Goal: Information Seeking & Learning: Learn about a topic

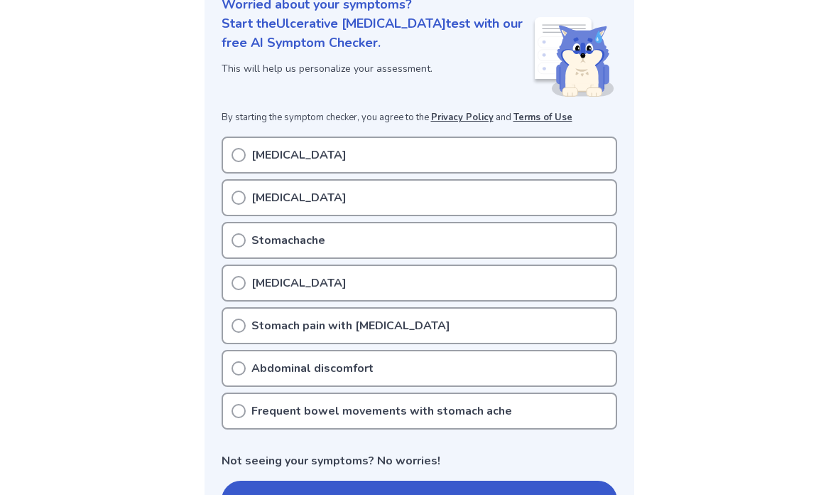
scroll to position [192, 0]
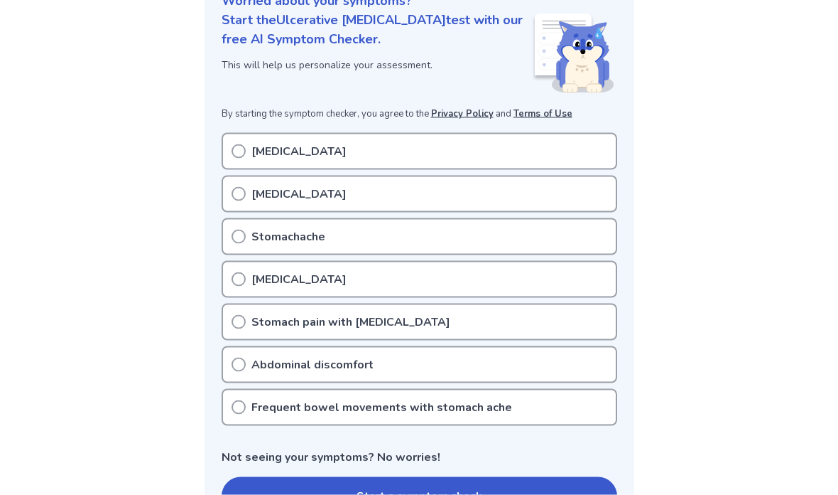
click at [236, 235] on icon at bounding box center [239, 237] width 14 height 14
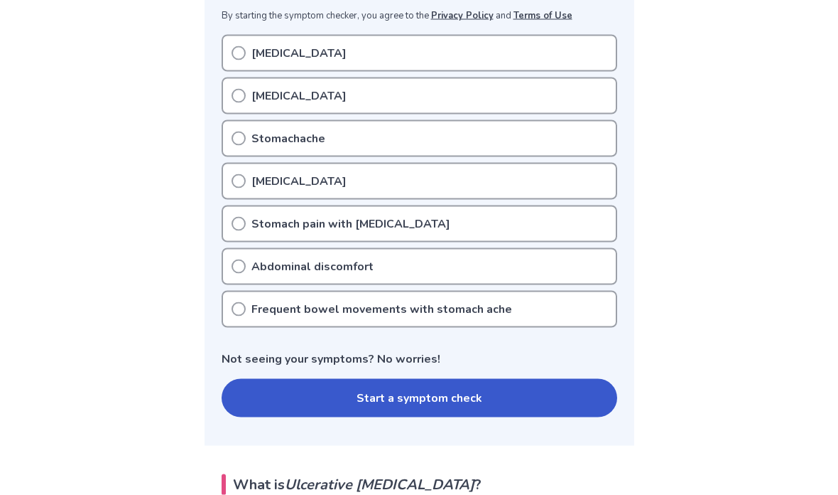
scroll to position [293, 0]
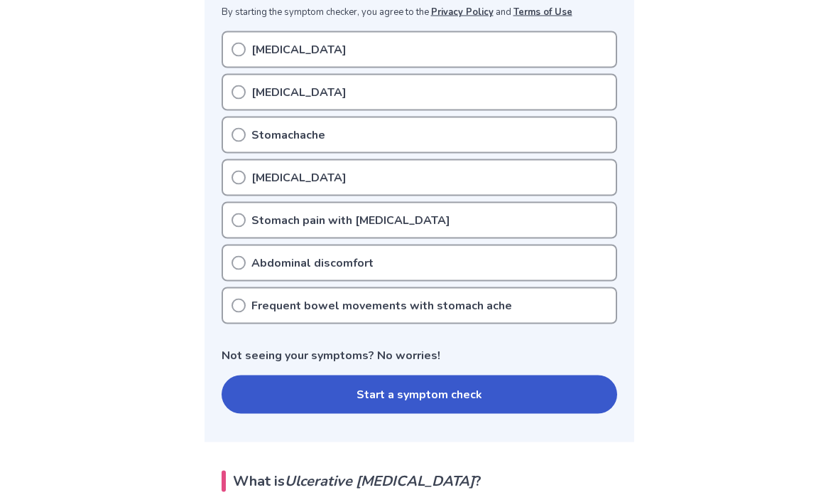
click at [235, 306] on icon at bounding box center [239, 305] width 14 height 14
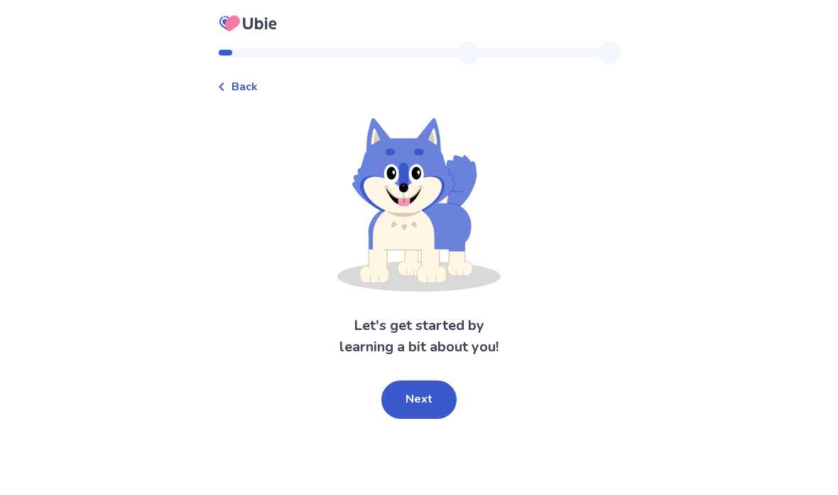
click at [240, 82] on span "Back" at bounding box center [245, 86] width 26 height 17
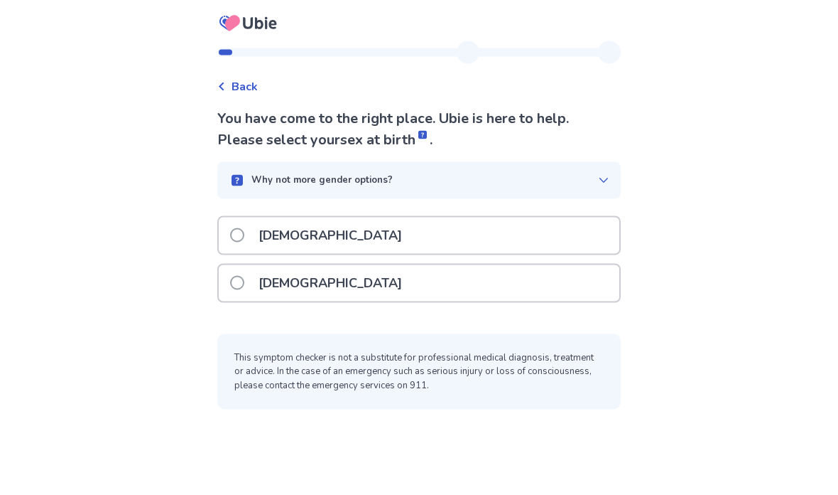
scroll to position [29, 0]
click at [241, 265] on label "Female" at bounding box center [320, 283] width 180 height 36
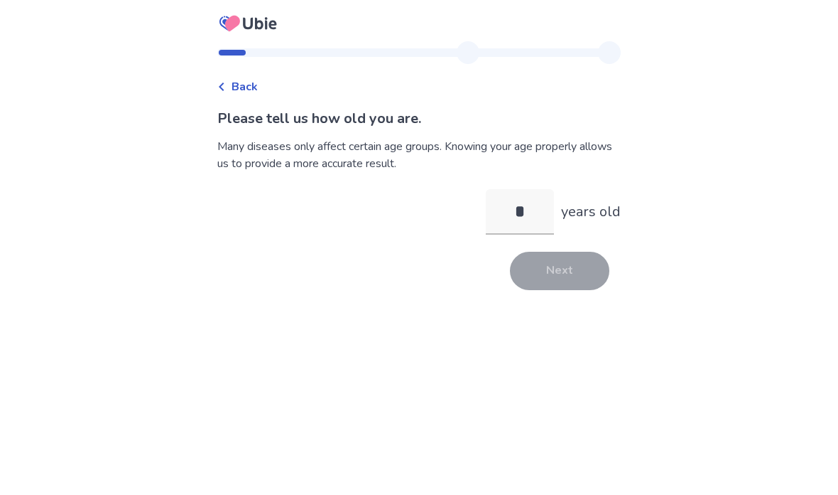
type input "**"
click at [557, 269] on button "Next" at bounding box center [559, 271] width 99 height 38
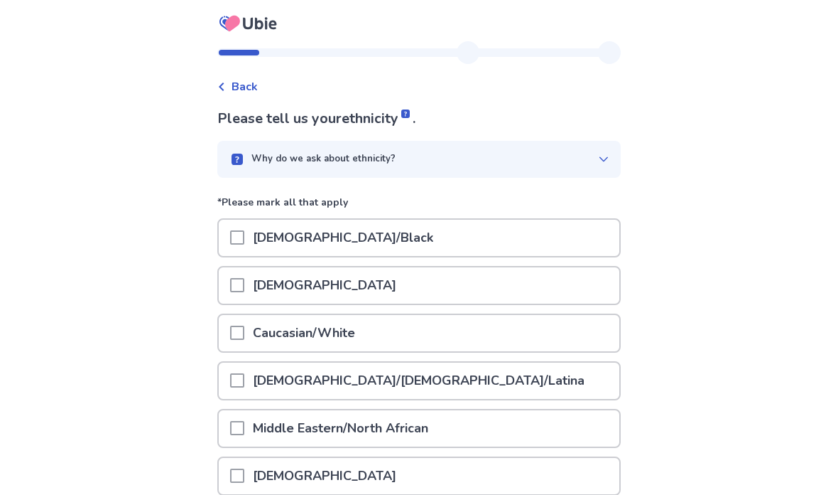
click at [244, 236] on span at bounding box center [237, 237] width 14 height 14
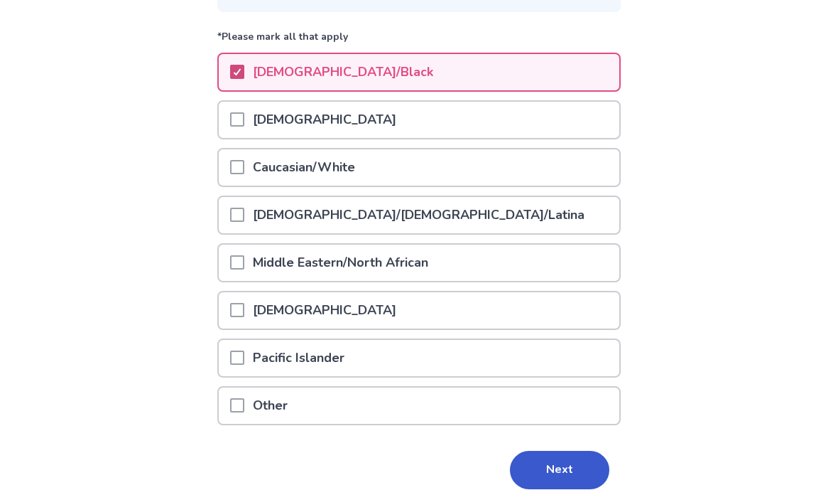
scroll to position [165, 0]
click at [554, 473] on button "Next" at bounding box center [559, 470] width 99 height 38
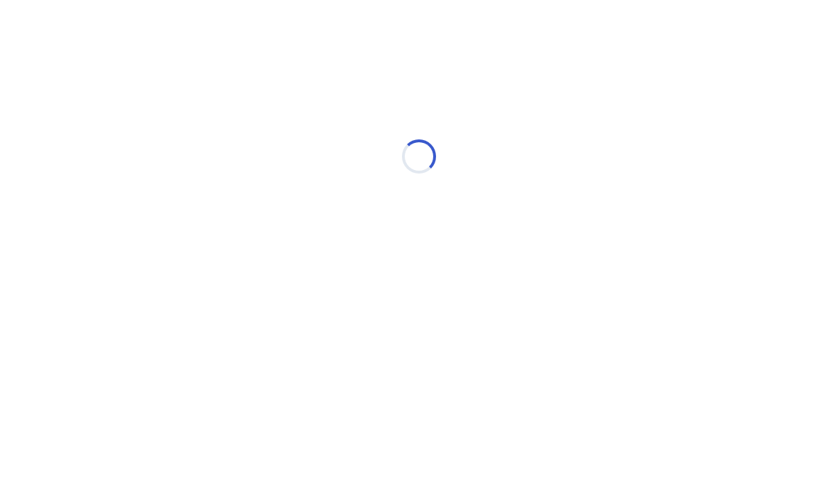
scroll to position [0, 0]
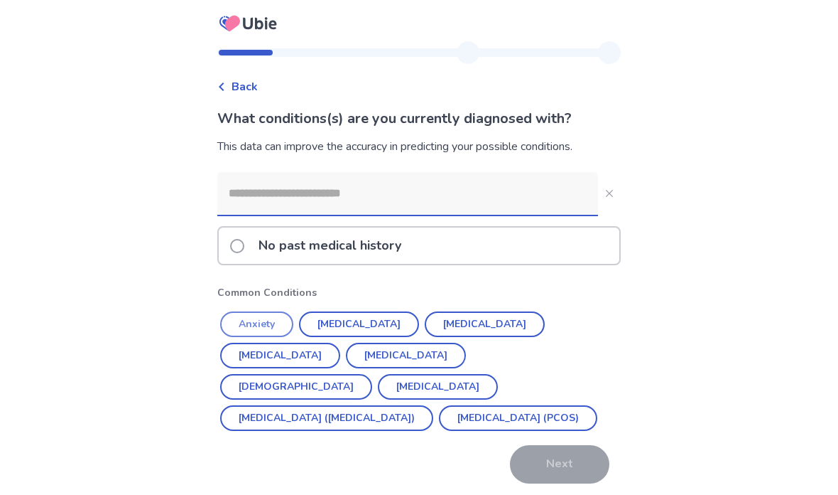
click at [252, 319] on button "Anxiety" at bounding box center [256, 324] width 73 height 26
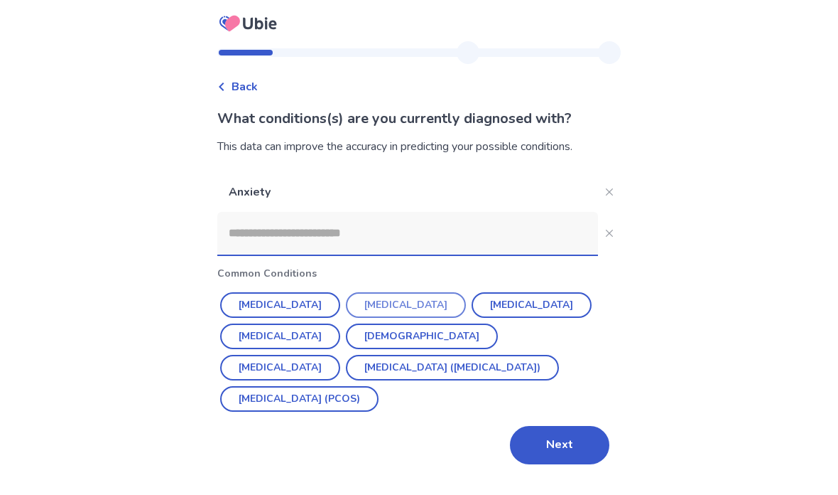
click at [387, 300] on button "Depression" at bounding box center [406, 305] width 120 height 26
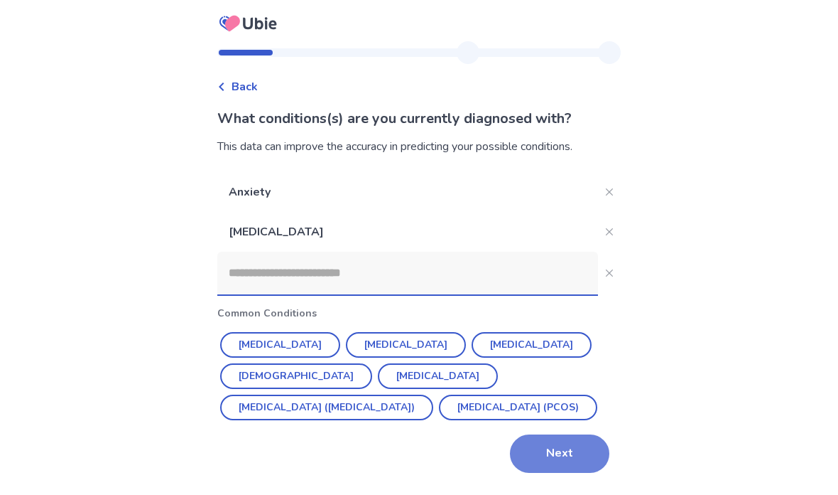
click at [563, 448] on button "Next" at bounding box center [559, 453] width 99 height 38
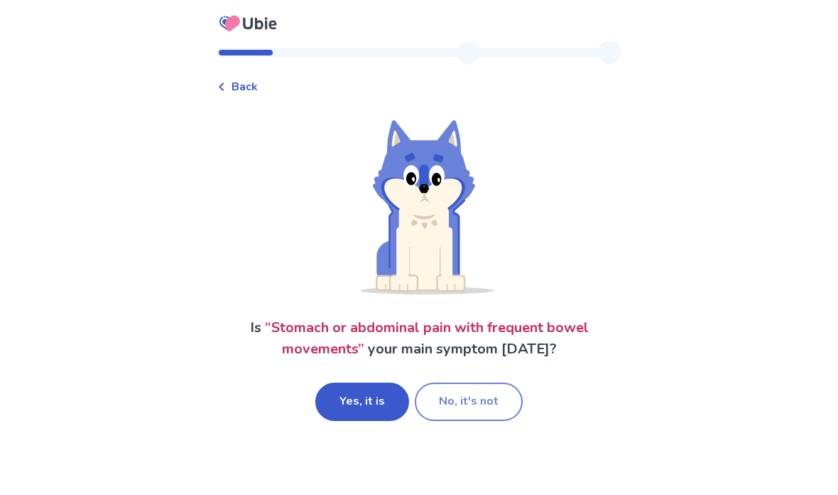
click at [467, 401] on button "No, it's not" at bounding box center [469, 401] width 108 height 38
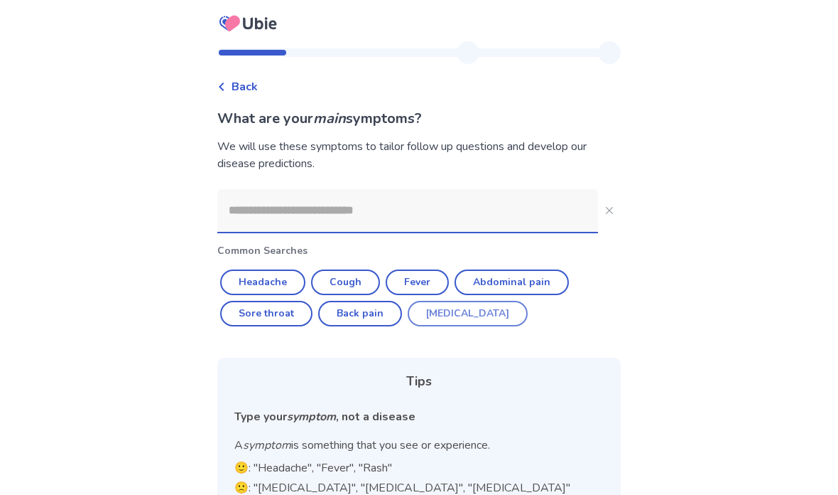
click at [451, 324] on button "[MEDICAL_DATA]" at bounding box center [468, 314] width 120 height 26
type input "********"
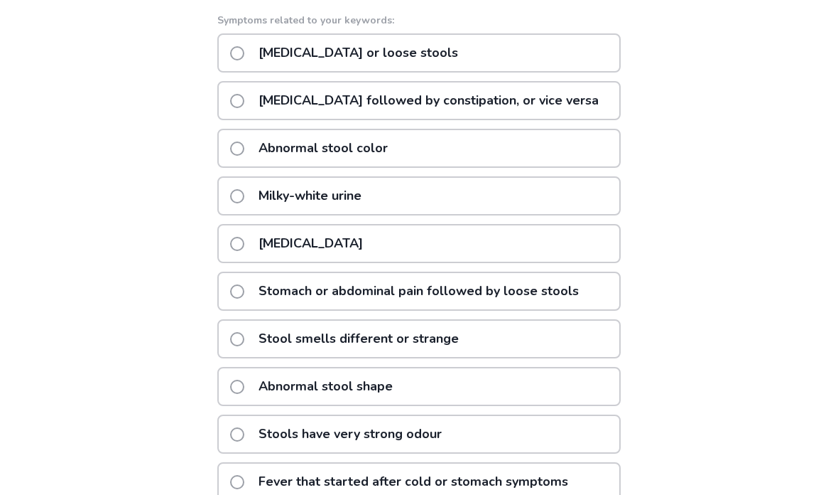
scroll to position [254, 0]
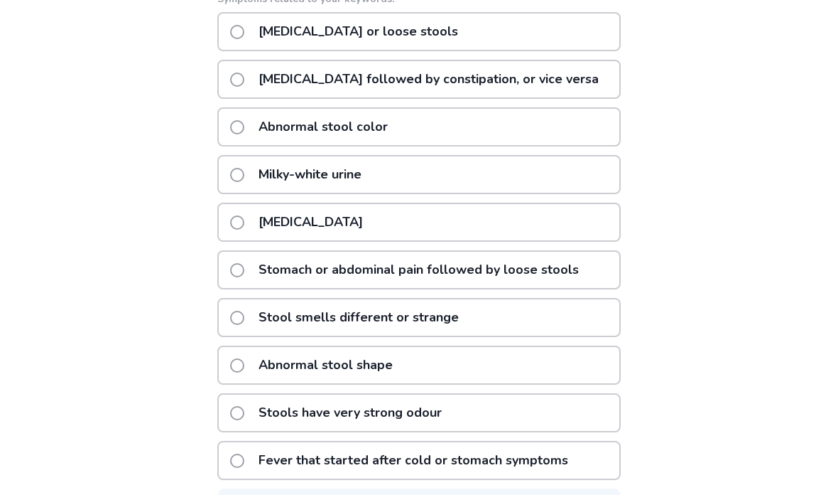
click at [244, 274] on span at bounding box center [237, 270] width 14 height 14
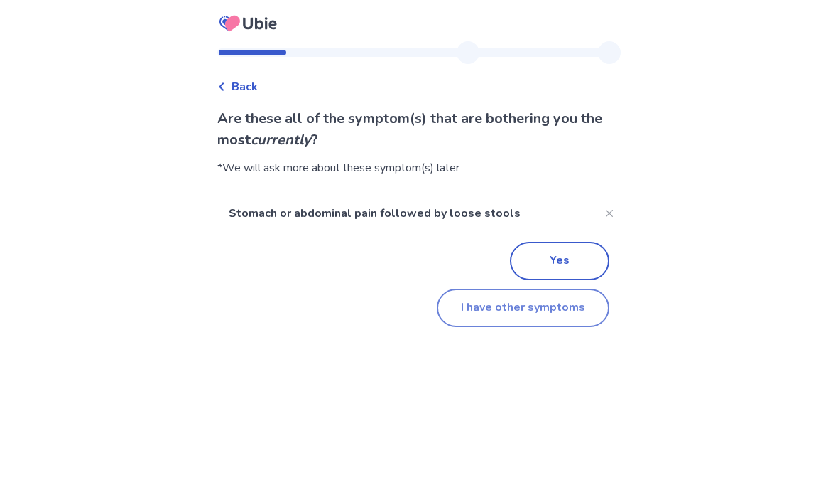
click at [509, 313] on button "I have other symptoms" at bounding box center [523, 307] width 173 height 38
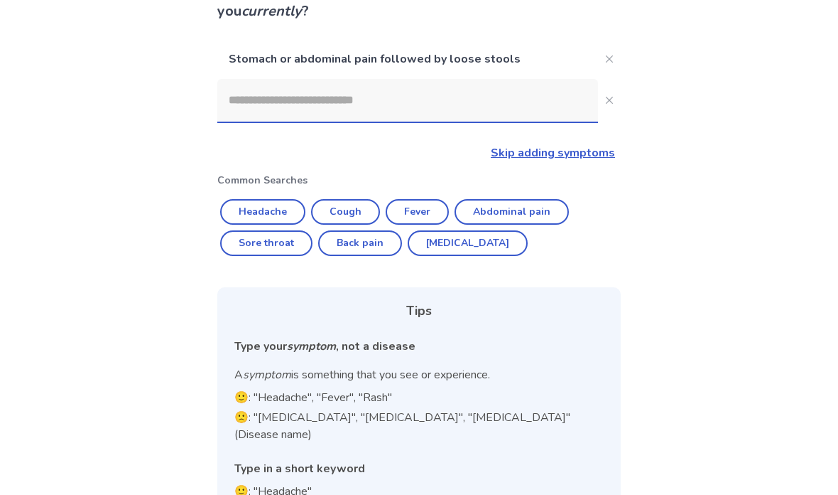
scroll to position [128, 0]
click at [450, 247] on button "[MEDICAL_DATA]" at bounding box center [468, 244] width 120 height 26
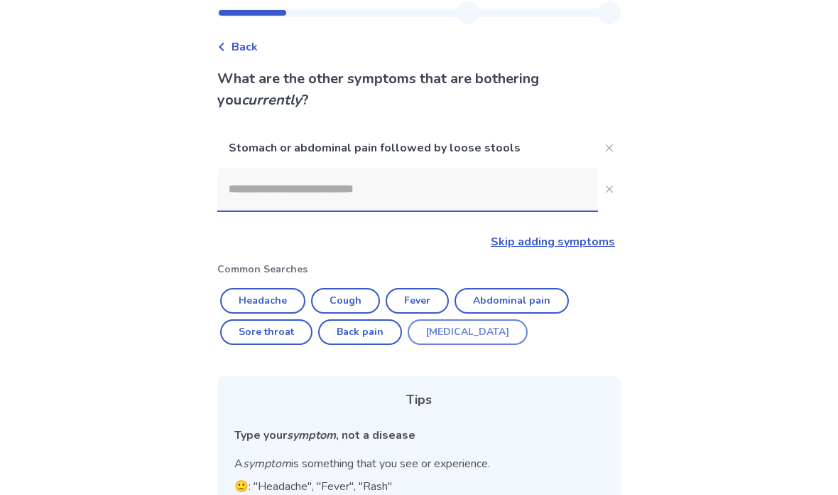
type input "********"
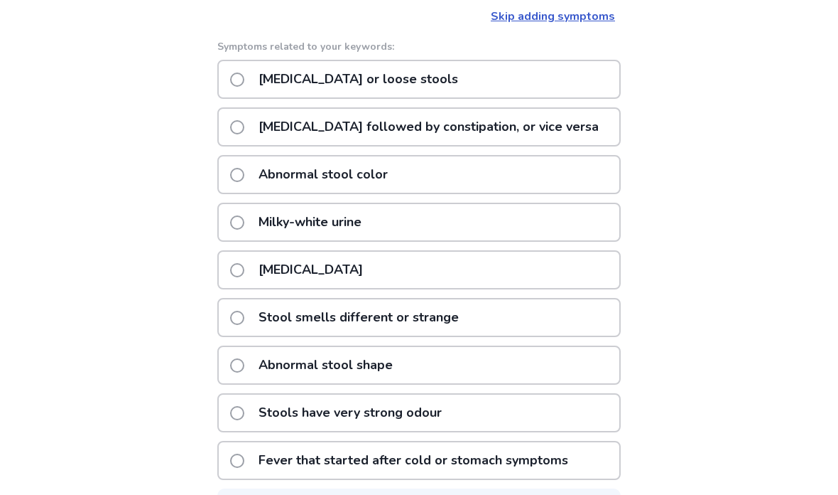
scroll to position [287, 0]
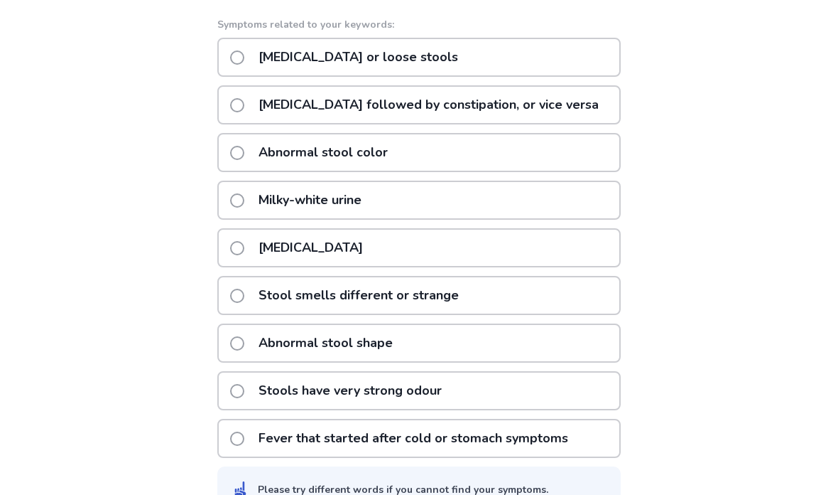
click at [244, 63] on span at bounding box center [237, 57] width 14 height 14
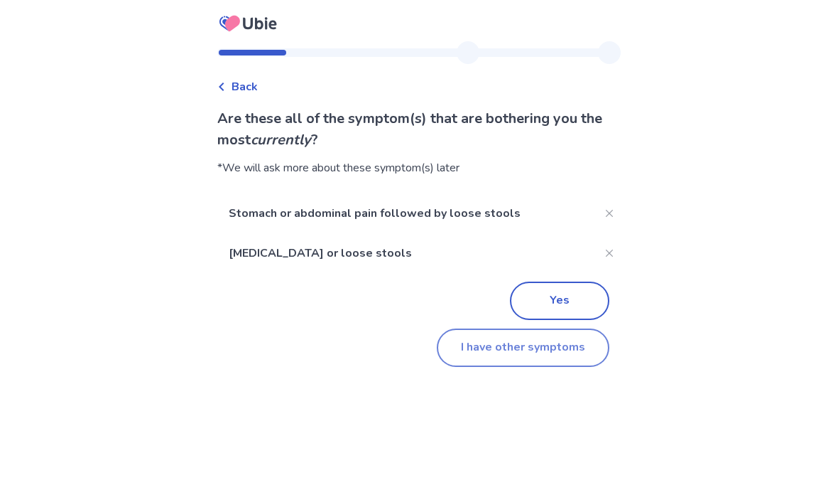
click at [550, 344] on button "I have other symptoms" at bounding box center [523, 347] width 173 height 38
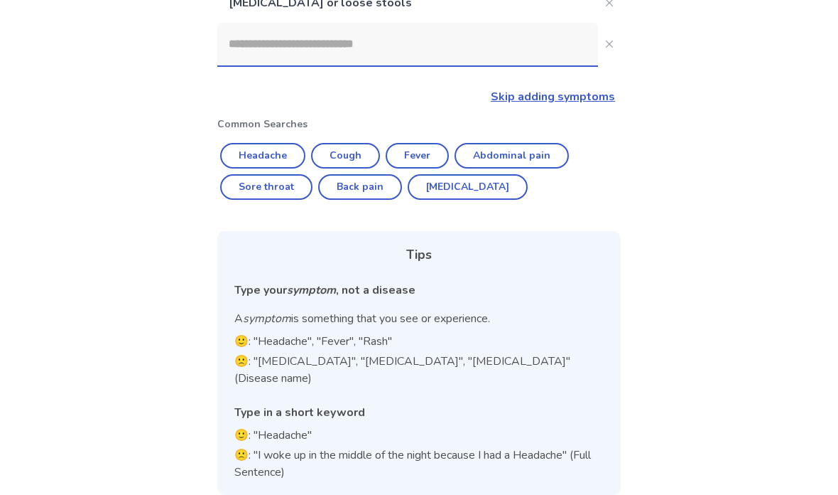
click at [473, 48] on input at bounding box center [407, 44] width 381 height 43
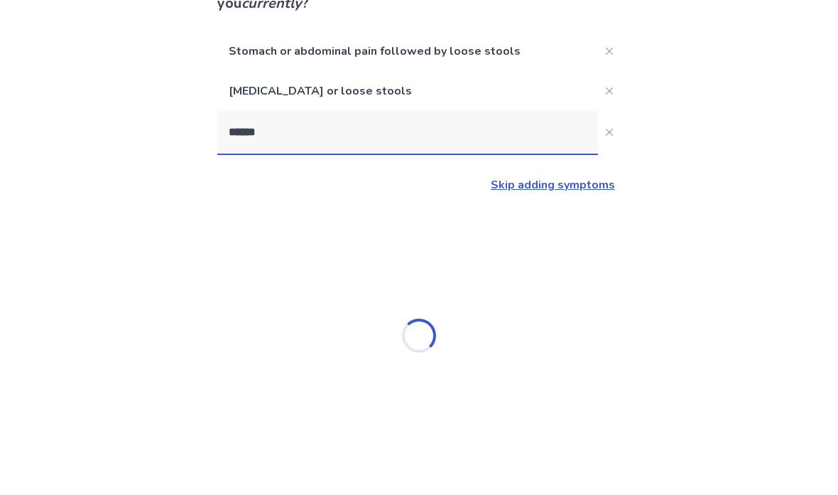
scroll to position [136, 0]
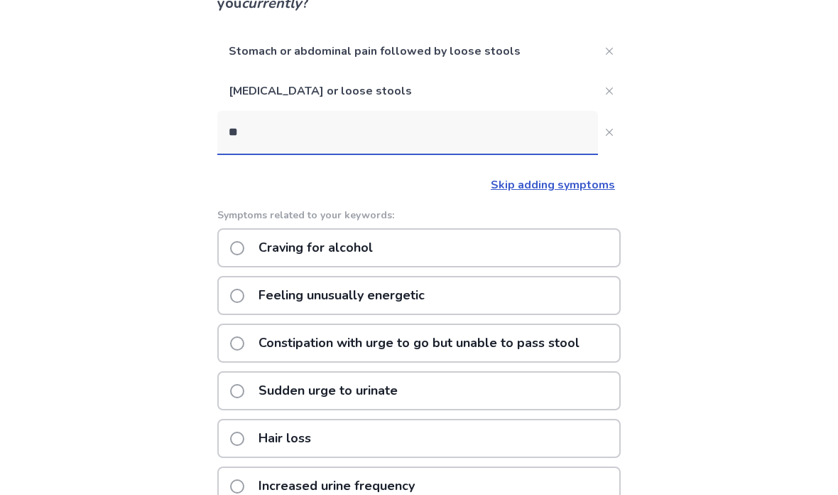
type input "*"
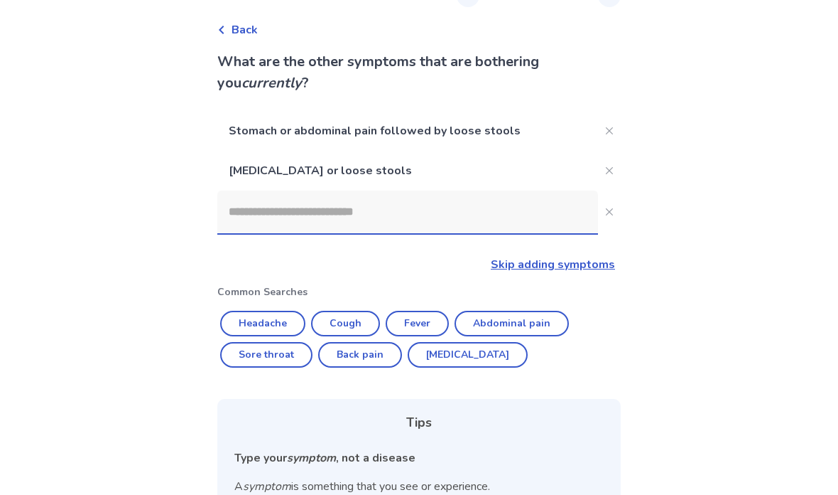
click at [421, 222] on input at bounding box center [407, 211] width 381 height 43
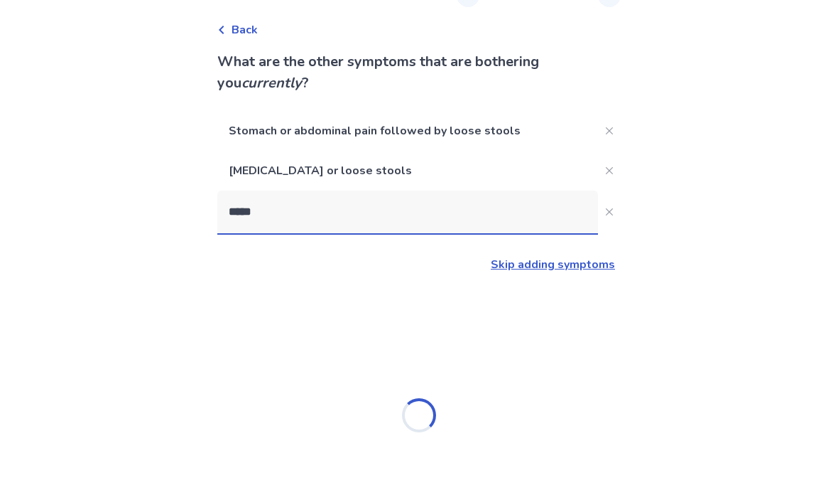
type input "*****"
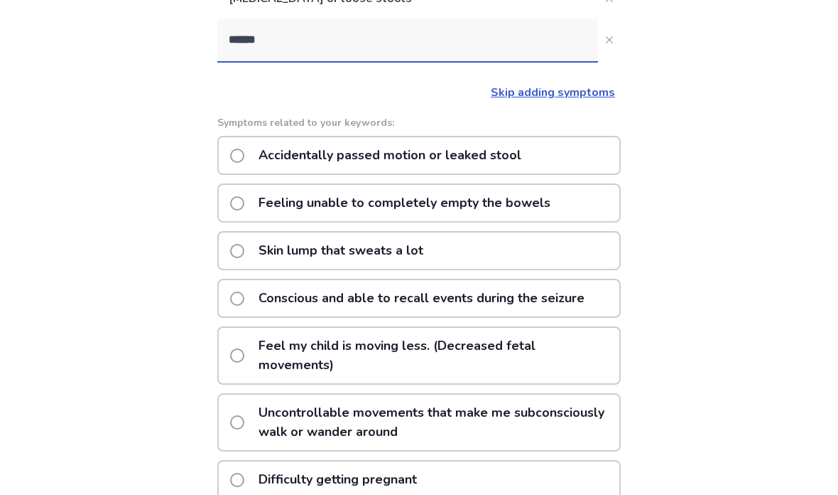
scroll to position [225, 0]
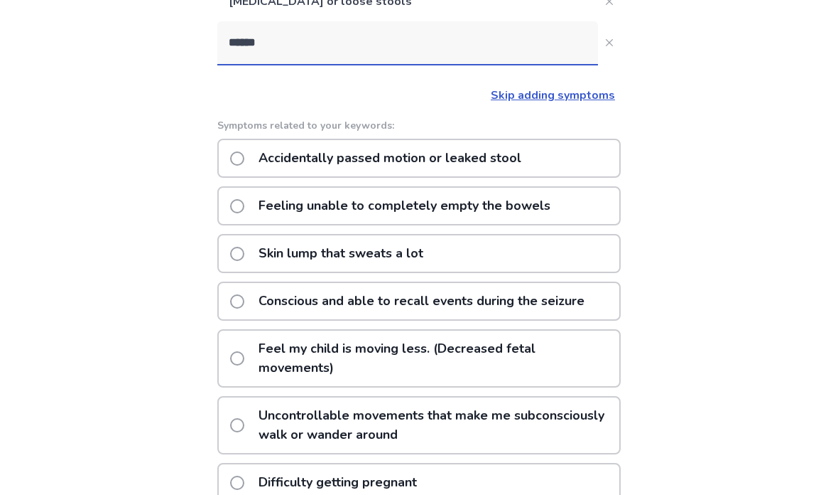
click at [557, 162] on div "Accidentally passed motion or leaked stool" at bounding box center [419, 158] width 404 height 39
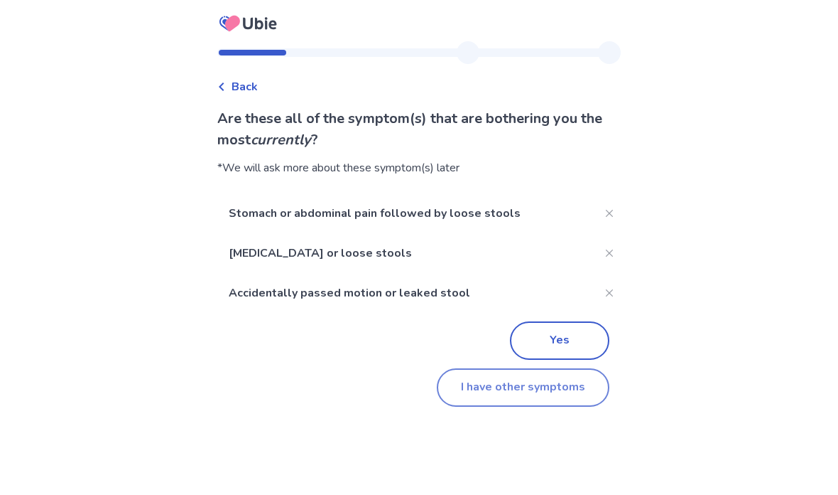
click at [555, 385] on button "I have other symptoms" at bounding box center [523, 387] width 173 height 38
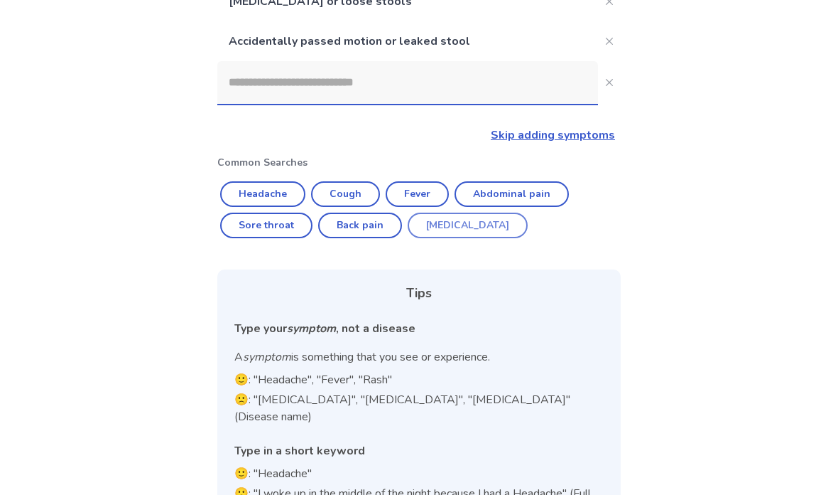
click at [458, 227] on button "[MEDICAL_DATA]" at bounding box center [468, 225] width 120 height 26
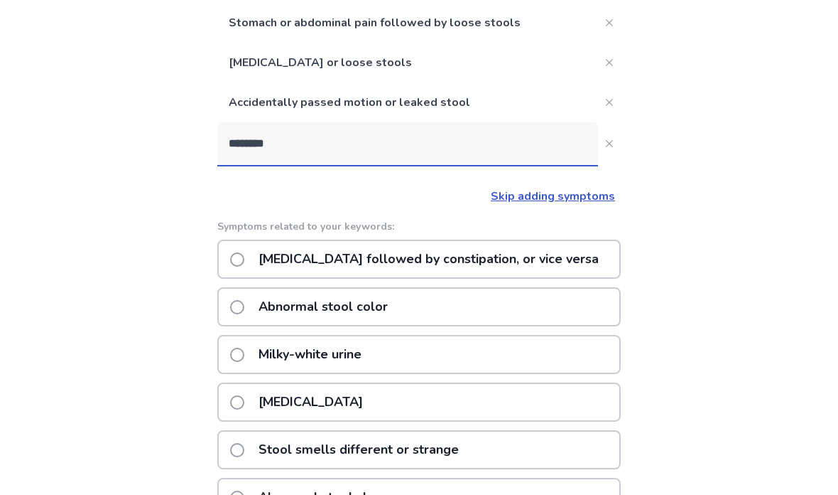
scroll to position [163, 0]
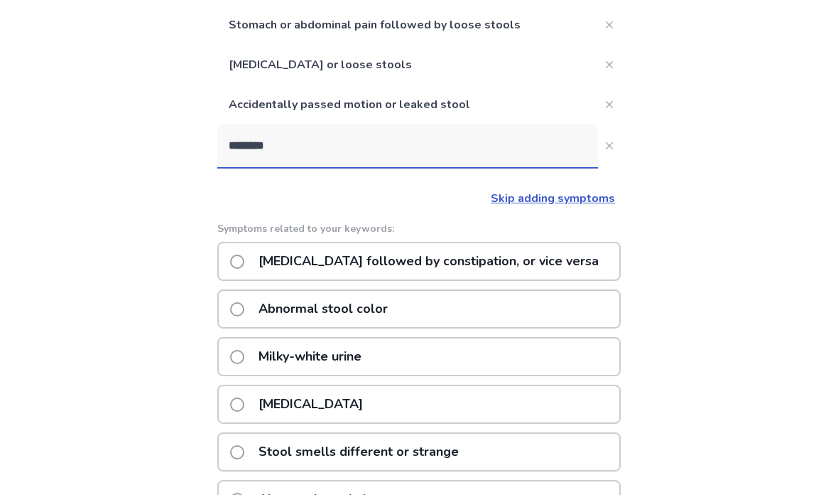
click at [456, 156] on input "********" at bounding box center [407, 145] width 381 height 43
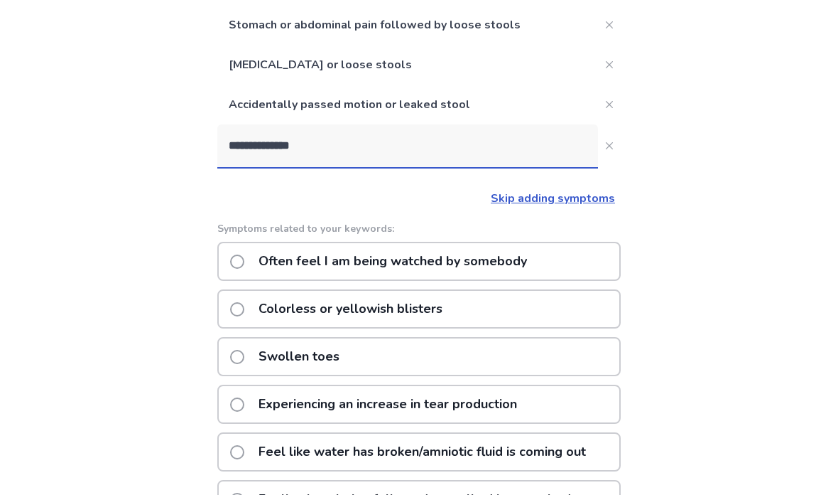
type input "**********"
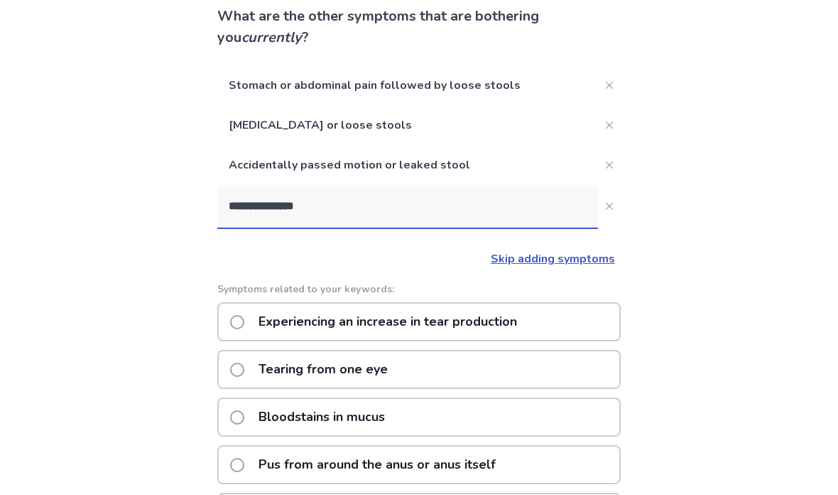
scroll to position [99, 0]
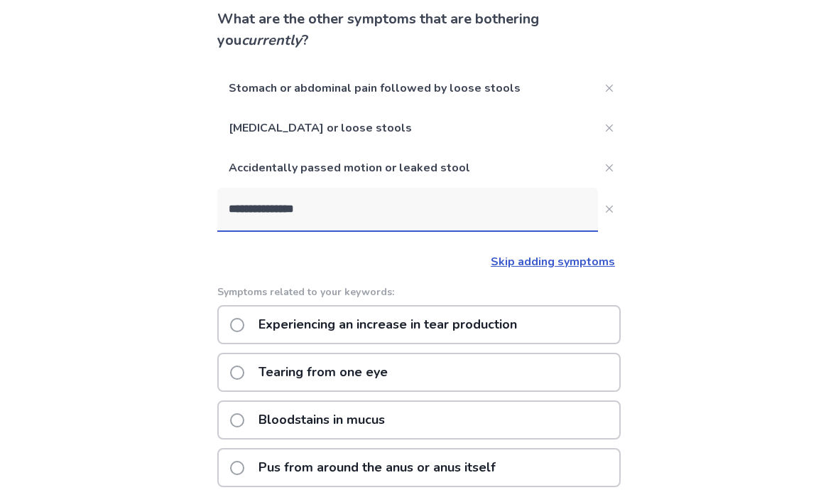
click at [596, 257] on link "Skip adding symptoms" at bounding box center [553, 262] width 124 height 16
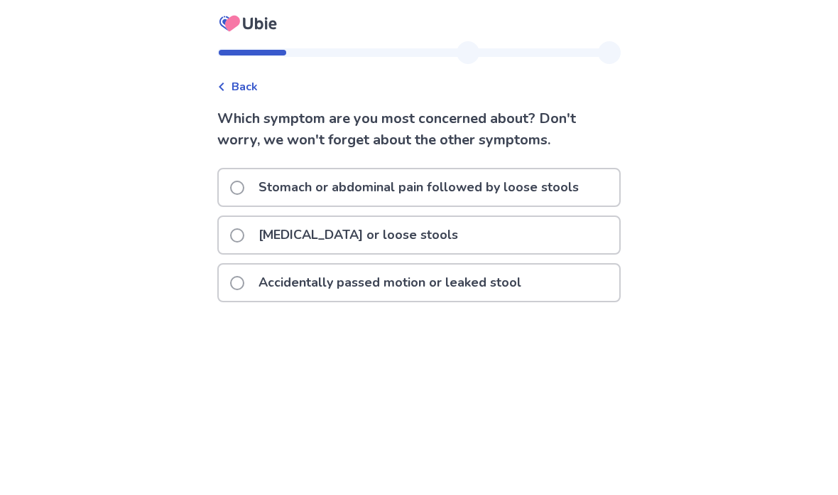
click at [586, 188] on p "Stomach or abdominal pain followed by loose stools" at bounding box center [419, 187] width 338 height 36
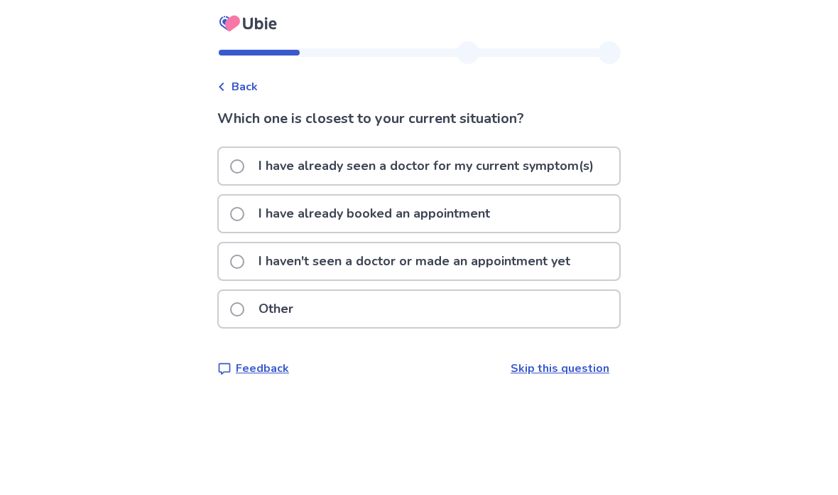
click at [595, 218] on div "I have already booked an appointment" at bounding box center [419, 213] width 401 height 36
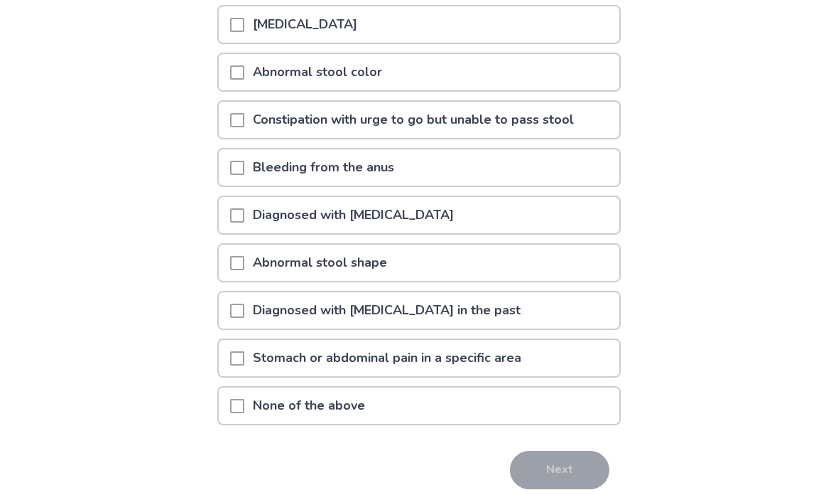
scroll to position [243, 0]
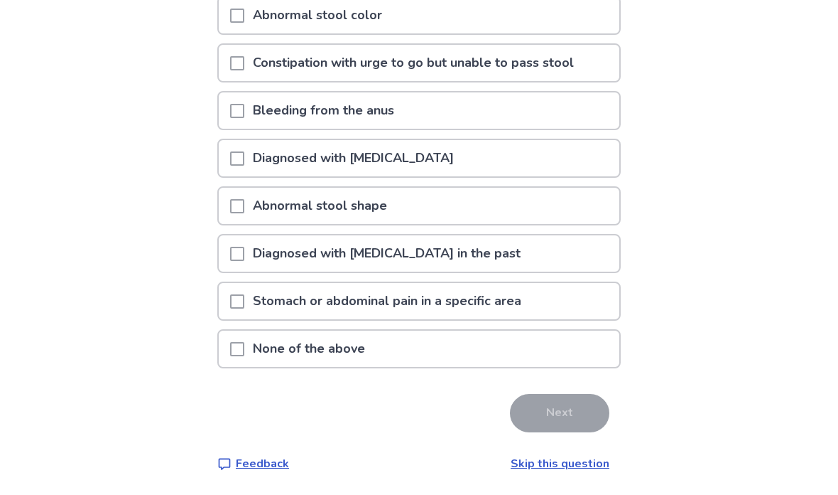
click at [516, 335] on div "None of the above" at bounding box center [419, 348] width 401 height 36
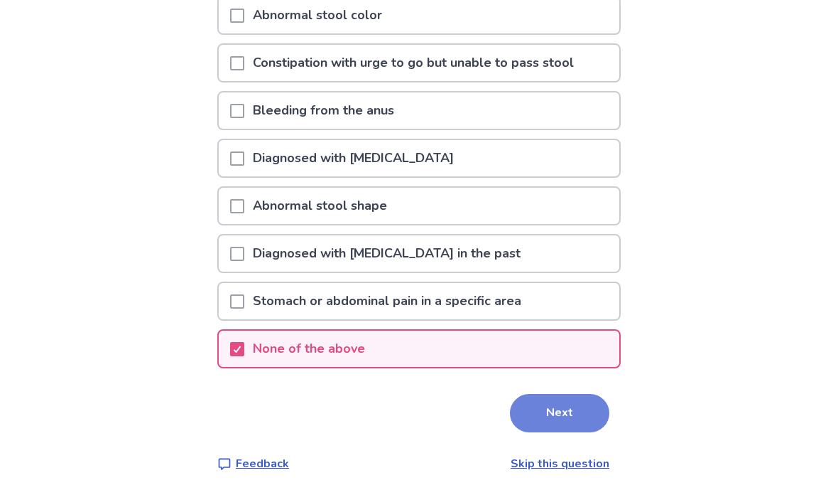
click at [563, 404] on button "Next" at bounding box center [559, 413] width 99 height 38
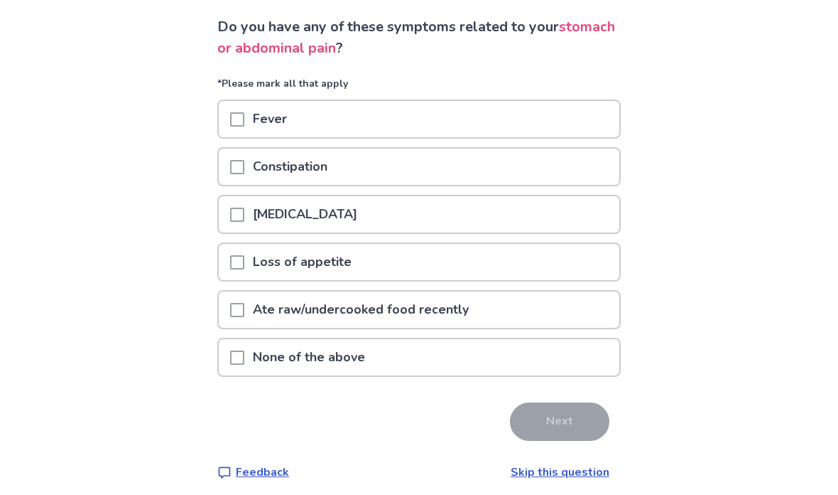
scroll to position [100, 0]
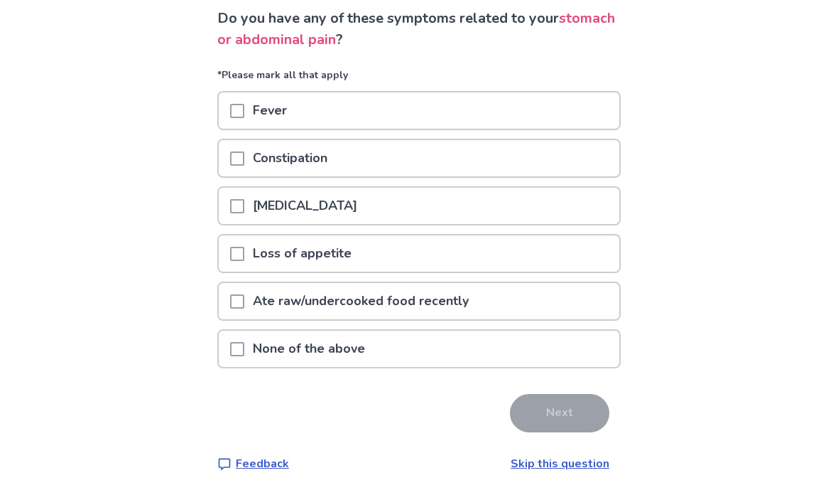
click at [563, 332] on div "None of the above" at bounding box center [419, 348] width 401 height 36
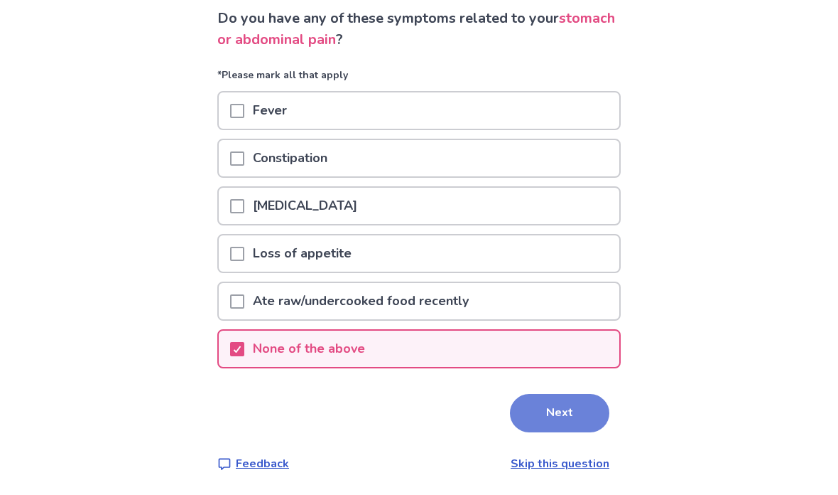
click at [556, 408] on button "Next" at bounding box center [559, 413] width 99 height 38
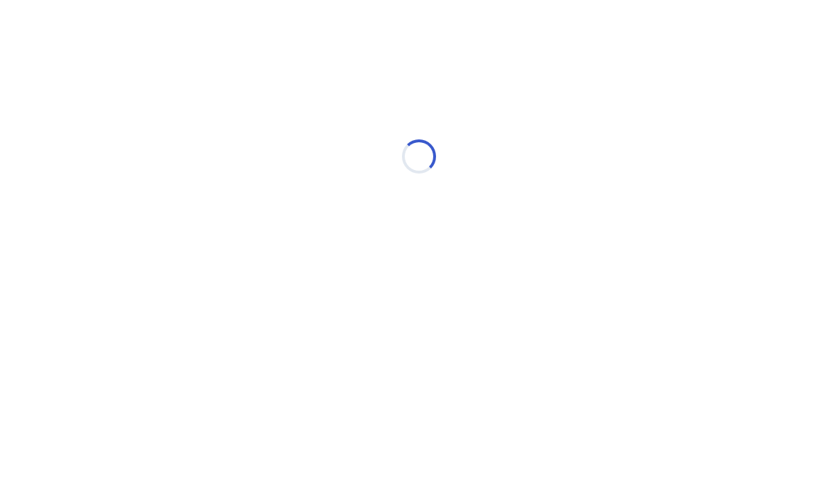
scroll to position [0, 0]
select select "*"
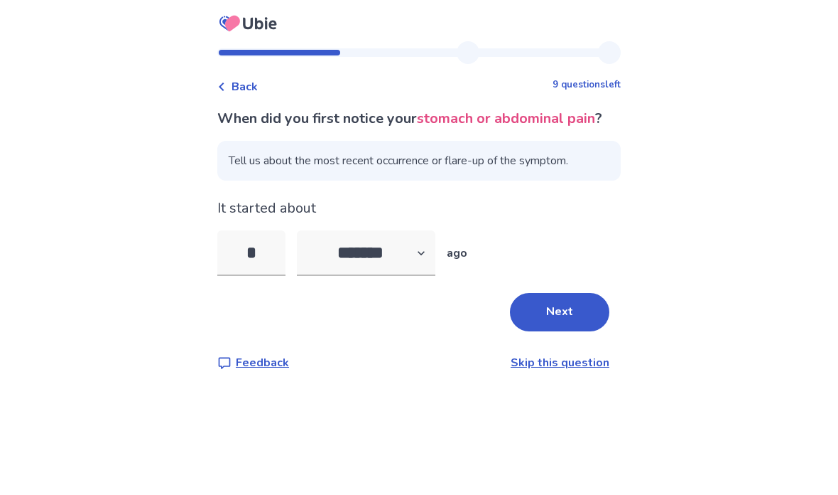
type input "**"
click at [567, 331] on button "Next" at bounding box center [559, 312] width 99 height 38
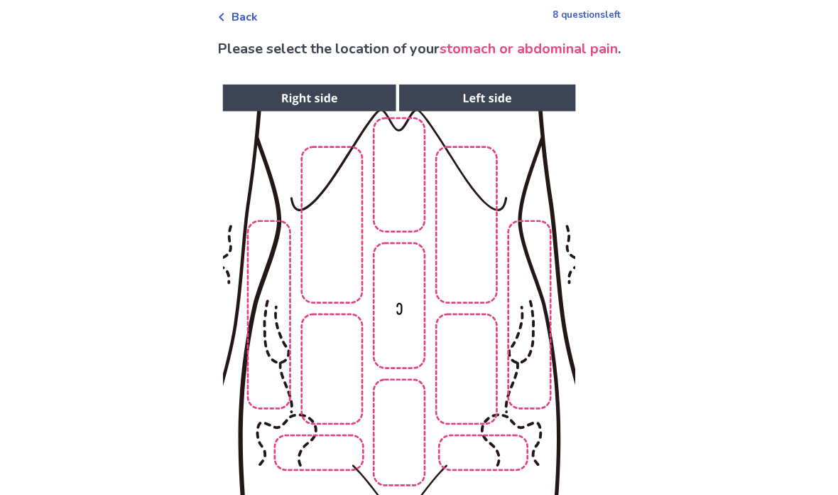
scroll to position [70, 0]
click at [399, 433] on img at bounding box center [399, 323] width 726 height 492
click at [341, 465] on img at bounding box center [399, 323] width 726 height 492
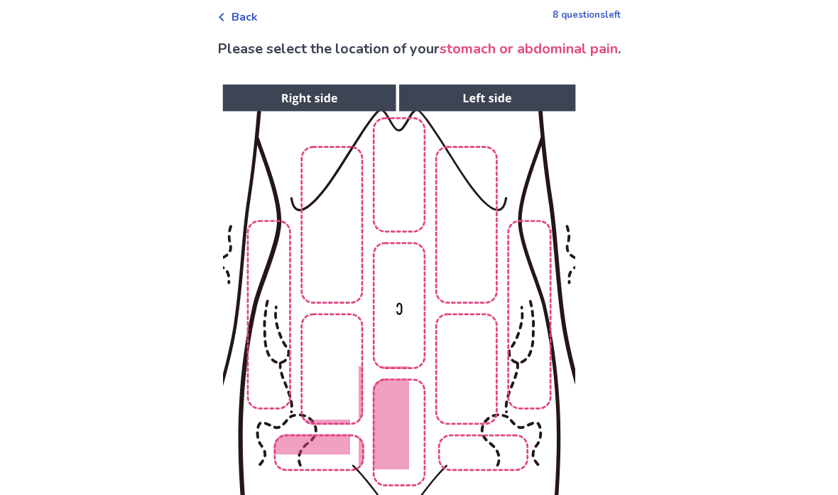
click at [495, 457] on img at bounding box center [399, 323] width 726 height 492
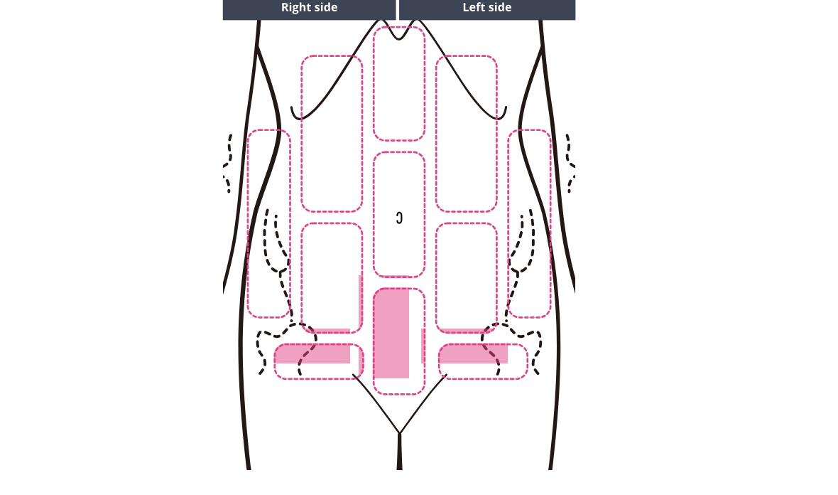
scroll to position [205, 0]
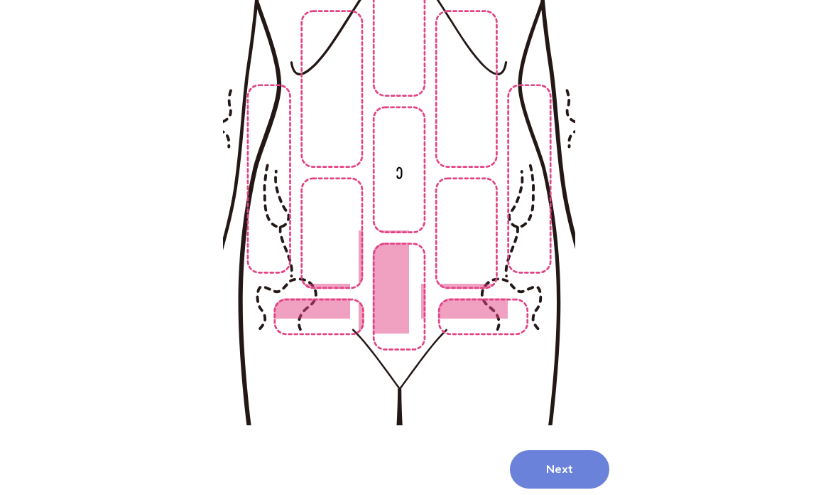
click at [553, 465] on button "Next" at bounding box center [559, 469] width 99 height 38
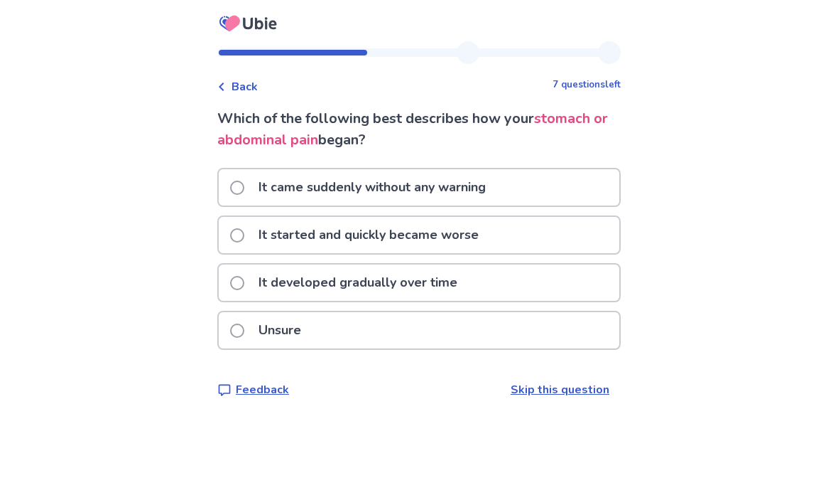
click at [526, 230] on div "It started and quickly became worse" at bounding box center [419, 235] width 401 height 36
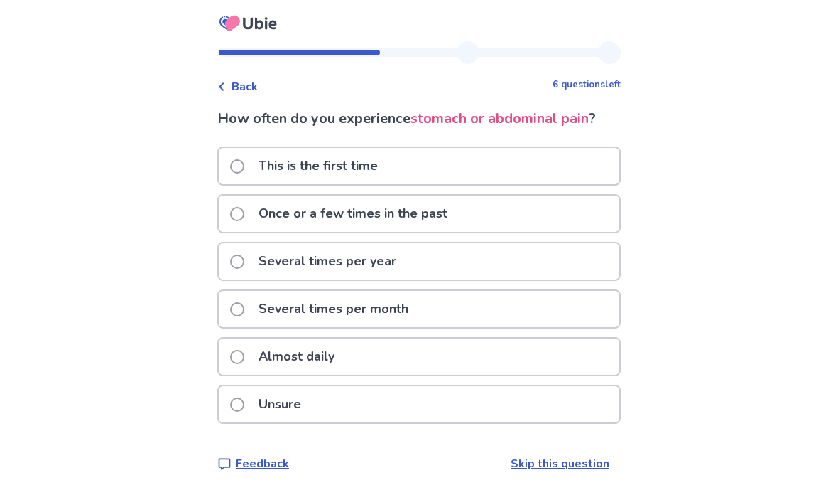
click at [474, 355] on div "Almost daily" at bounding box center [419, 356] width 401 height 36
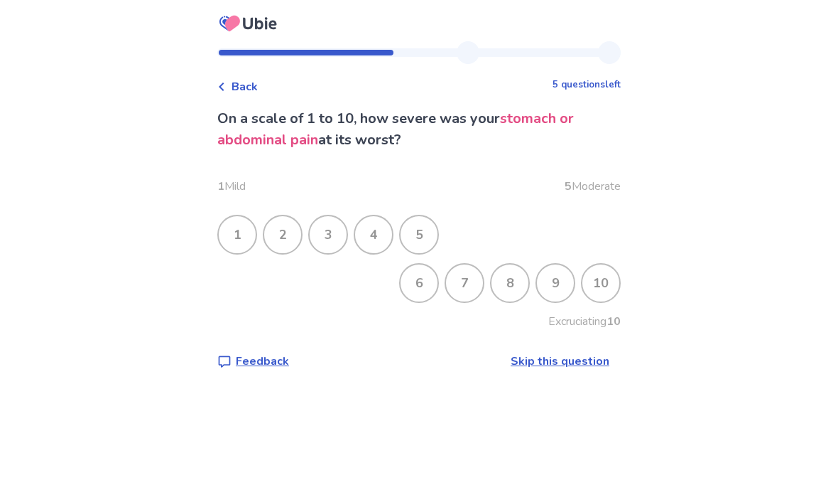
click at [458, 298] on div "7" at bounding box center [464, 282] width 37 height 37
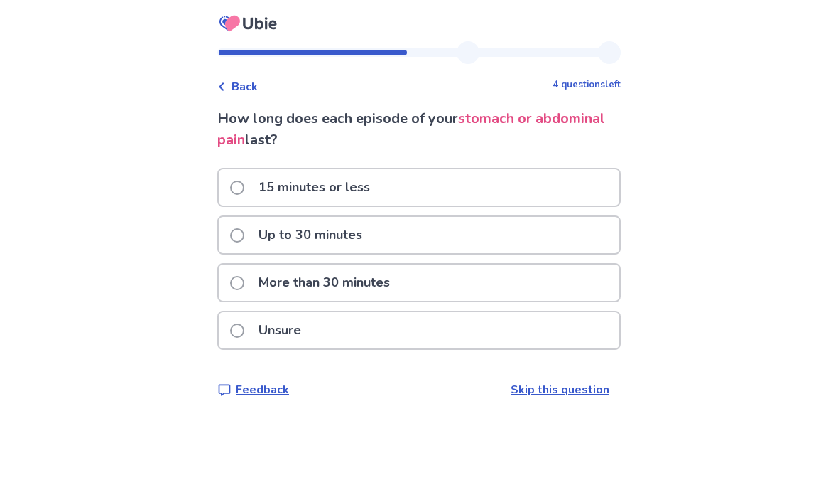
click at [404, 183] on div "15 minutes or less" at bounding box center [419, 187] width 401 height 36
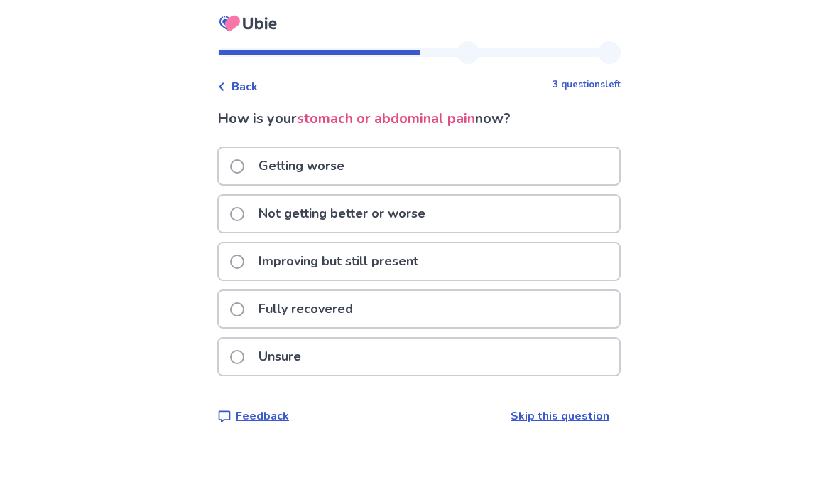
click at [448, 211] on div "Not getting better or worse" at bounding box center [419, 213] width 401 height 36
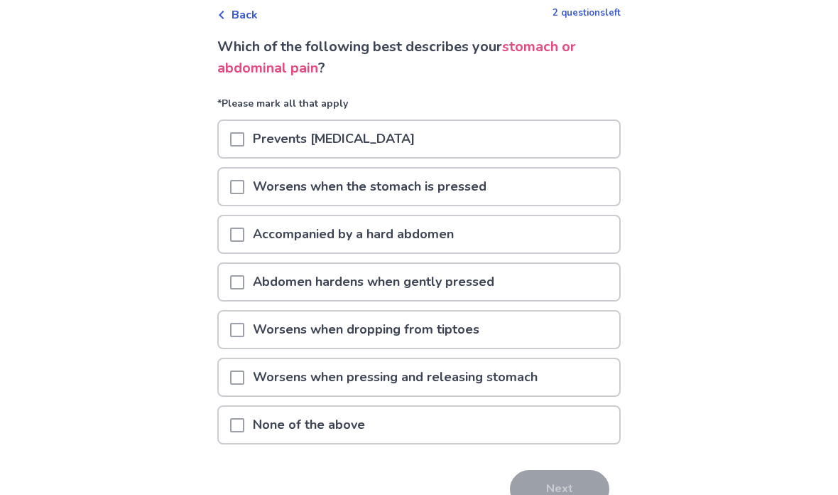
scroll to position [72, 0]
click at [577, 419] on div "None of the above" at bounding box center [419, 424] width 401 height 36
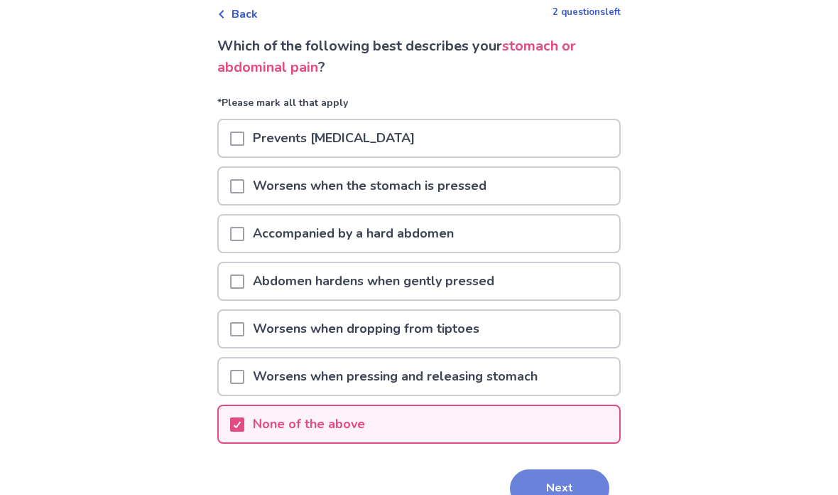
click at [576, 480] on button "Next" at bounding box center [559, 488] width 99 height 38
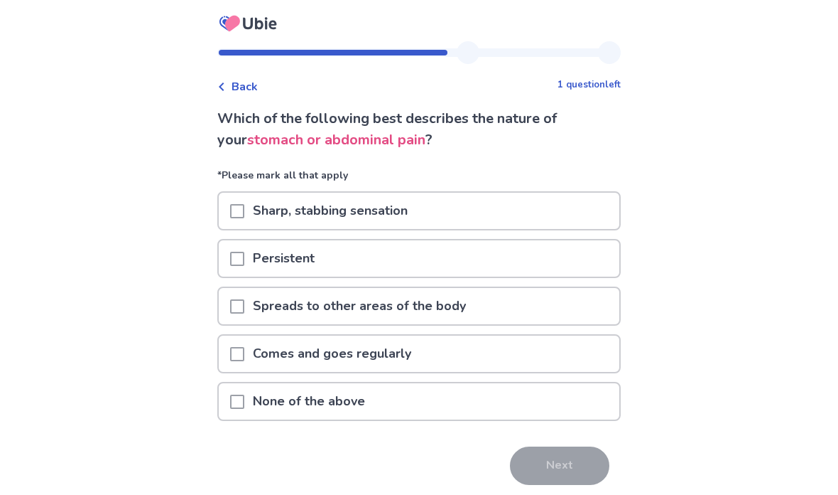
click at [590, 258] on div "Persistent" at bounding box center [419, 258] width 401 height 36
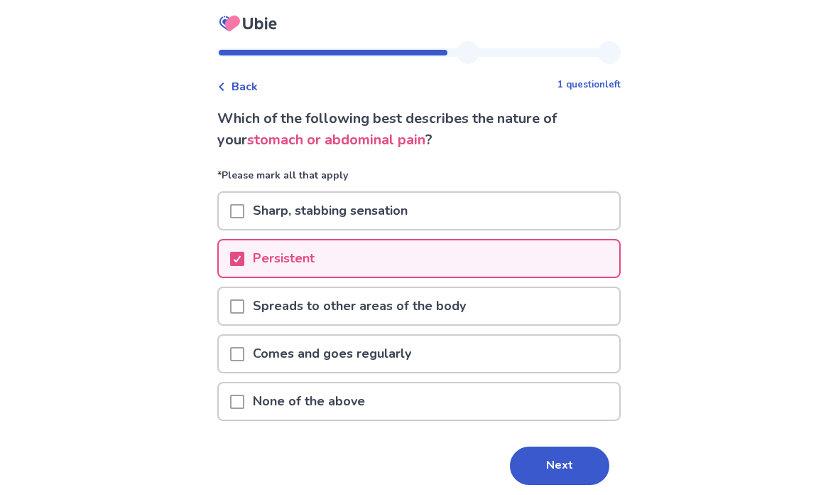
click at [579, 355] on div "Comes and goes regularly" at bounding box center [419, 353] width 401 height 36
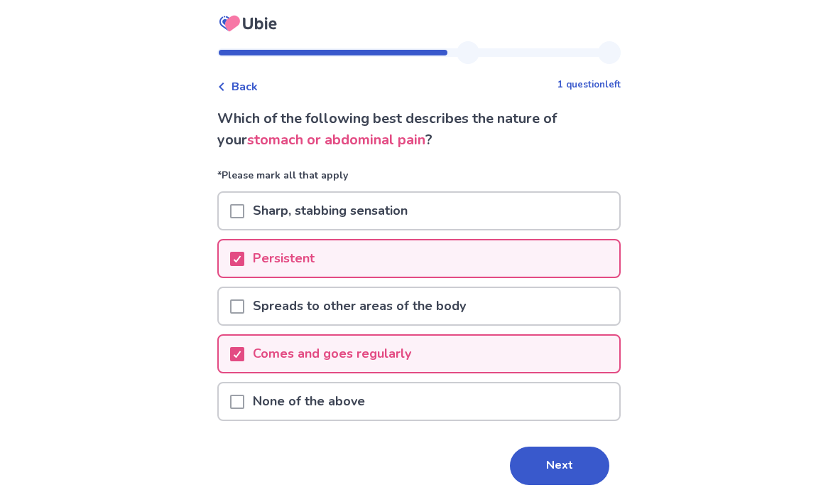
click at [546, 350] on div "Comes and goes regularly" at bounding box center [419, 353] width 401 height 36
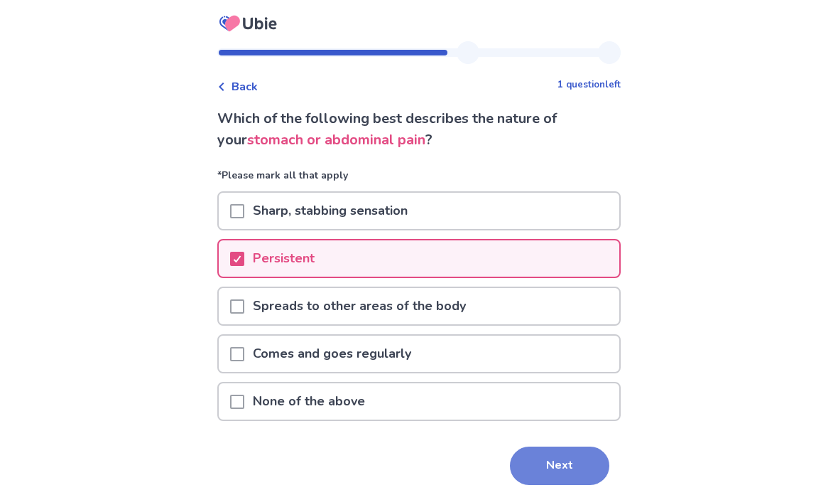
click at [576, 448] on button "Next" at bounding box center [559, 465] width 99 height 38
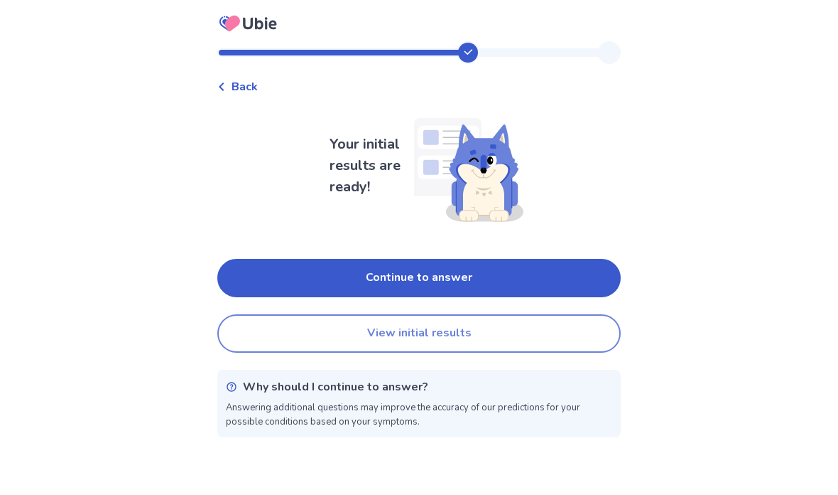
click at [550, 332] on button "View initial results" at bounding box center [419, 333] width 404 height 38
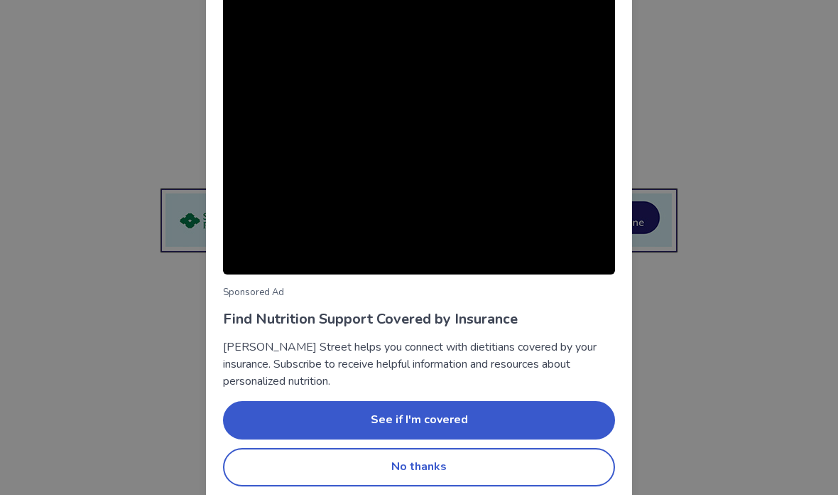
scroll to position [96, 0]
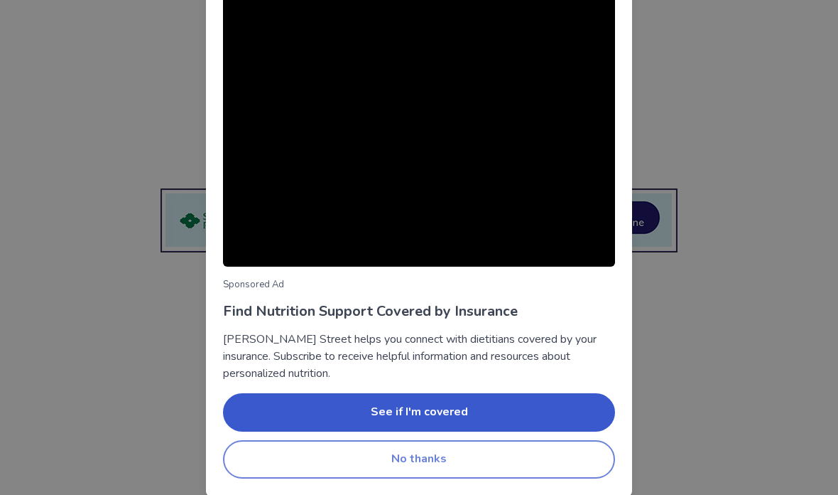
click at [499, 448] on button "No thanks" at bounding box center [419, 459] width 392 height 38
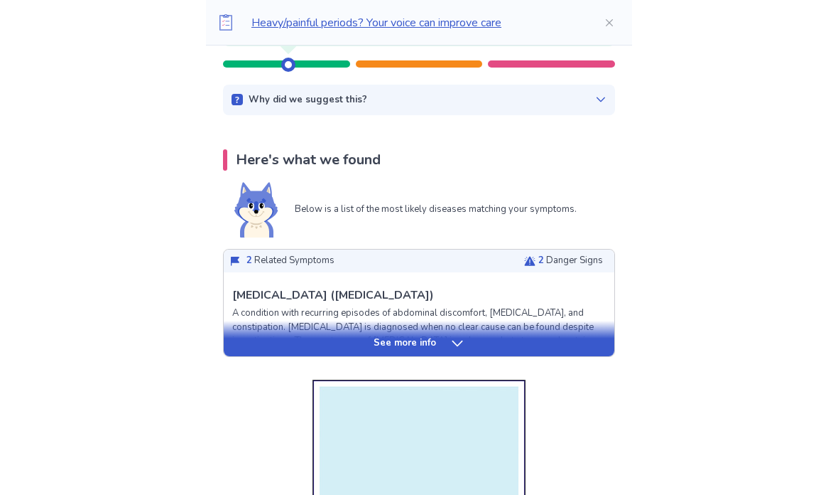
scroll to position [279, 0]
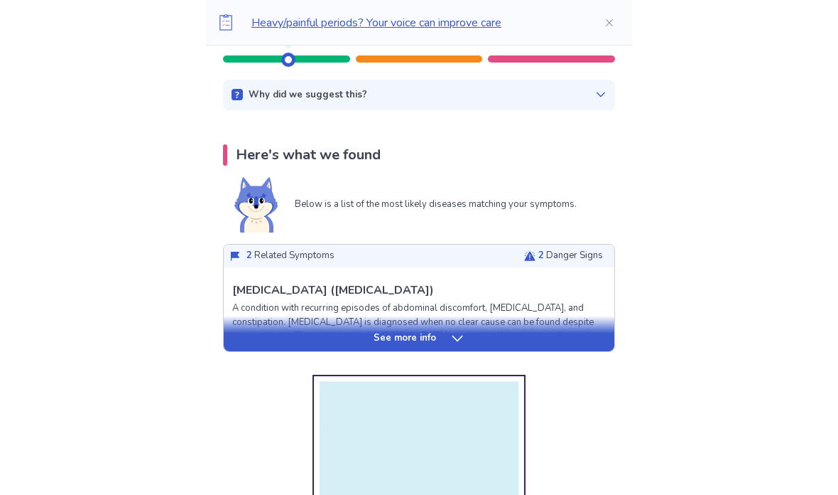
click at [446, 342] on div "See more info" at bounding box center [419, 338] width 391 height 14
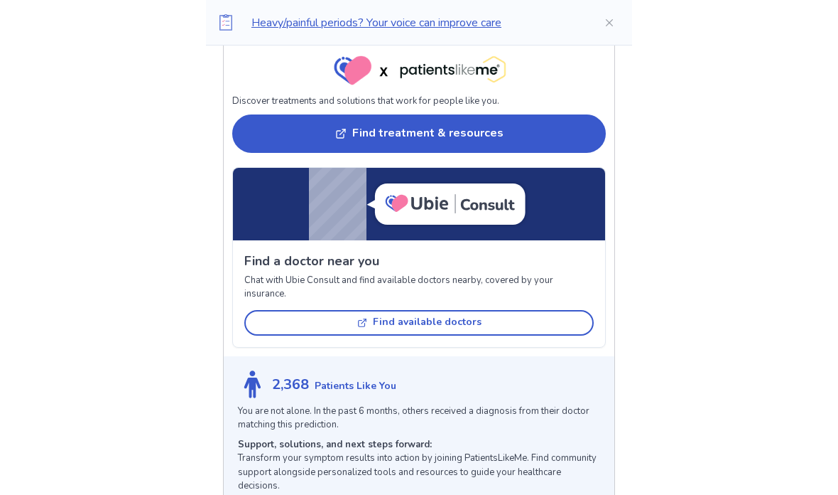
scroll to position [1157, 0]
